Goal: Information Seeking & Learning: Learn about a topic

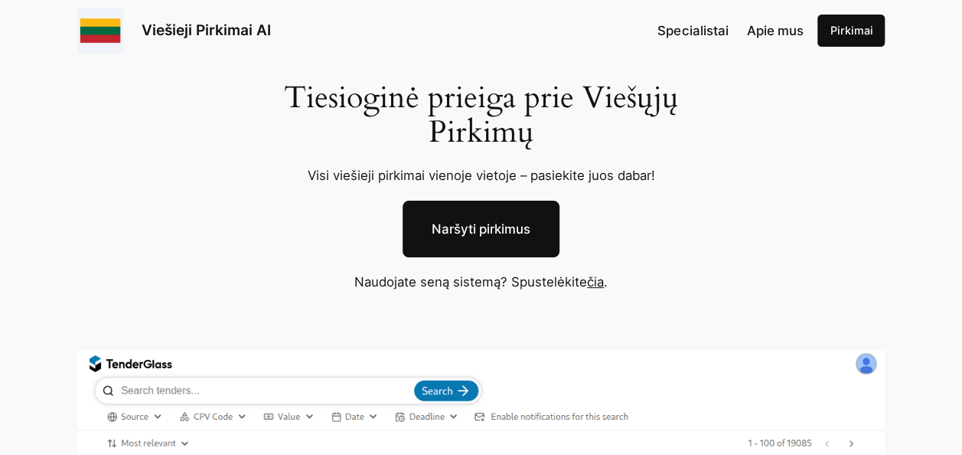
scroll to position [153, 0]
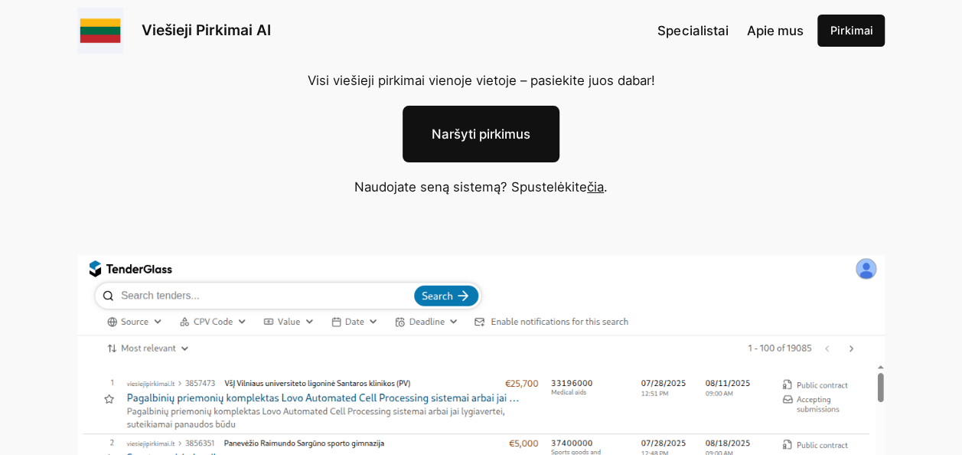
click at [764, 34] on span "Apie mus" at bounding box center [774, 30] width 57 height 15
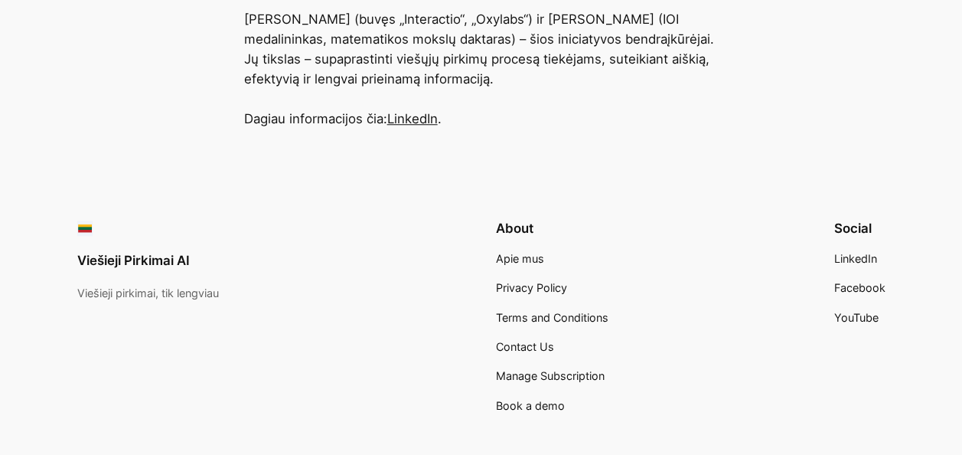
scroll to position [689, 0]
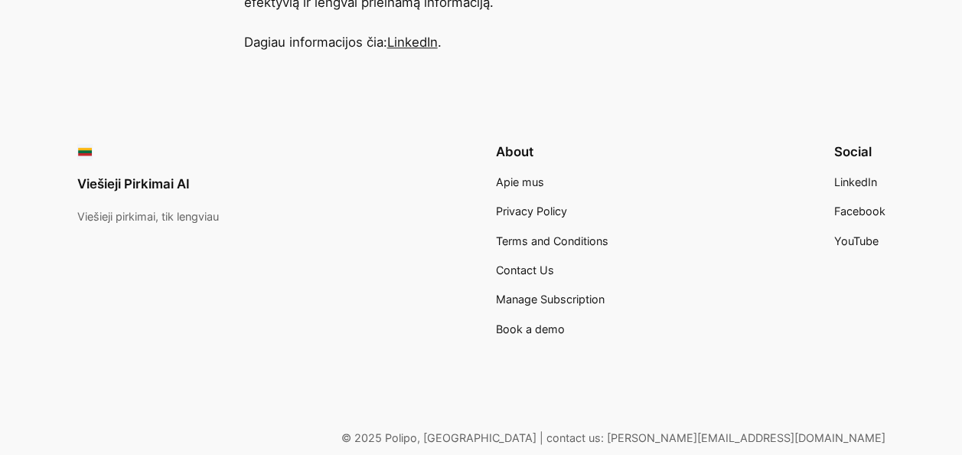
click at [514, 186] on span "Apie mus" at bounding box center [520, 181] width 48 height 13
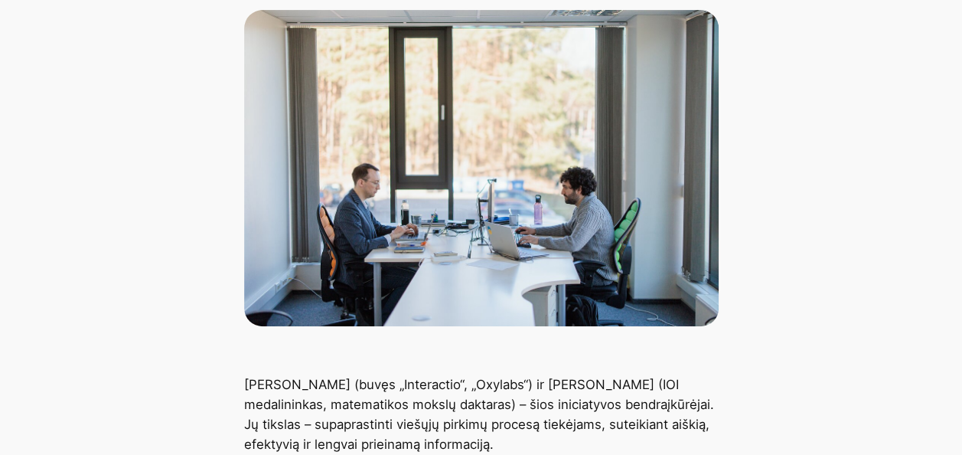
scroll to position [383, 0]
